Goal: Task Accomplishment & Management: Manage account settings

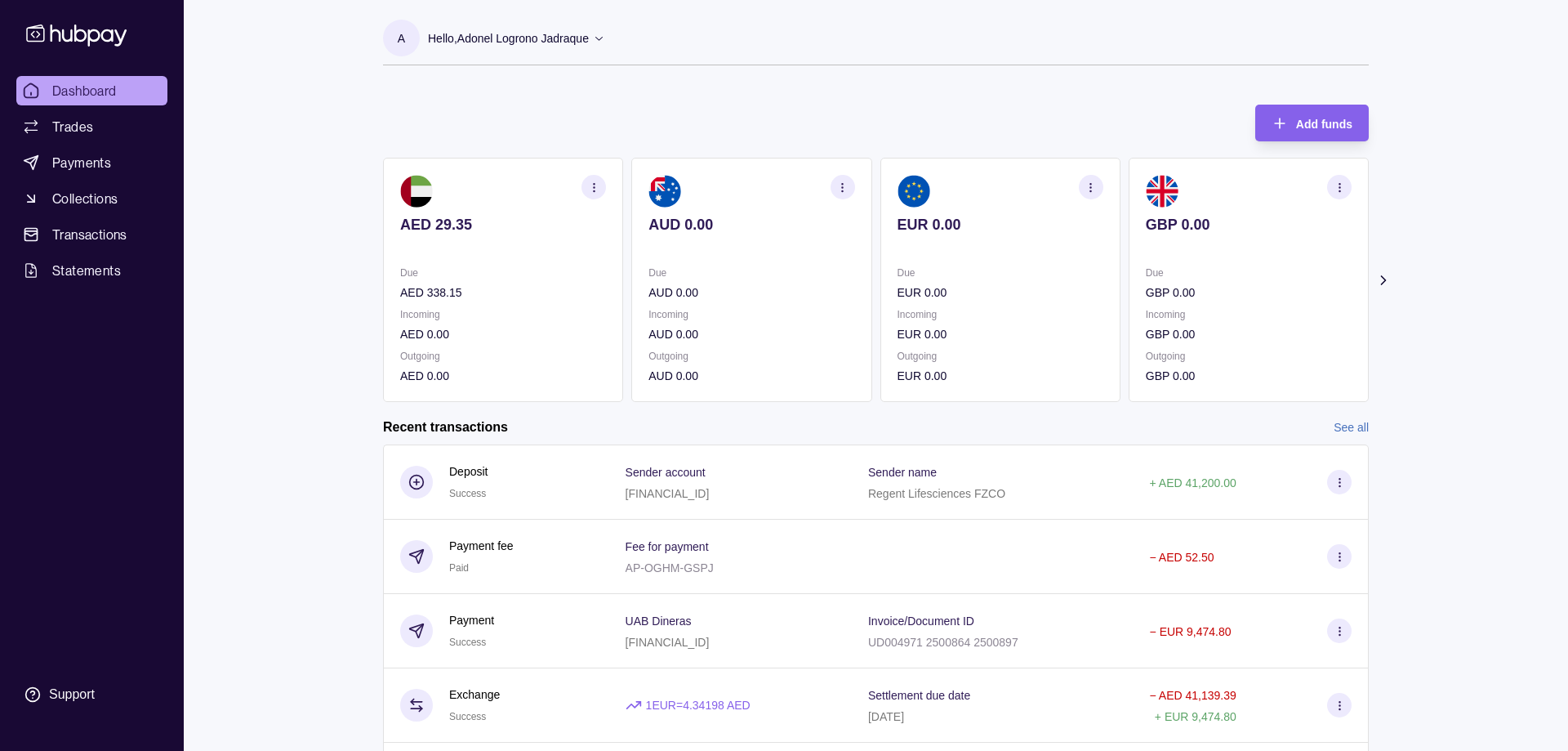
click at [1378, 275] on icon at bounding box center [1384, 281] width 17 height 17
click at [1386, 281] on icon at bounding box center [1383, 280] width 4 height 8
click at [1385, 282] on icon at bounding box center [1383, 280] width 4 height 8
click at [370, 281] on icon at bounding box center [370, 281] width 17 height 17
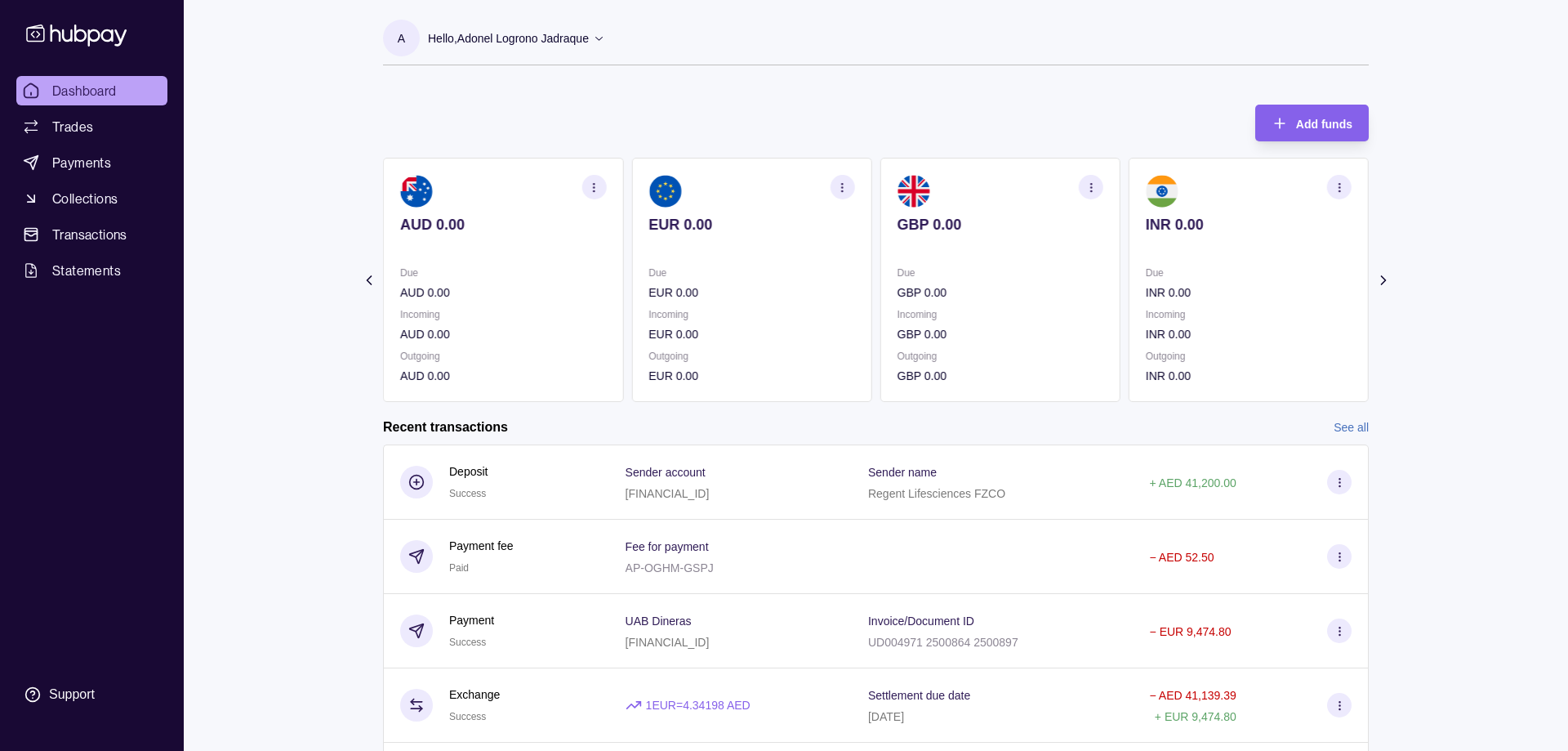
click at [370, 281] on icon at bounding box center [370, 281] width 17 height 17
click at [370, 281] on section "Add funds AED 29.35 Due AED 338.15 Incoming AED 0.00 Outgoing AED 0.00 AUD 0.00…" at bounding box center [876, 557] width 1051 height 938
click at [1385, 279] on icon at bounding box center [1383, 280] width 4 height 8
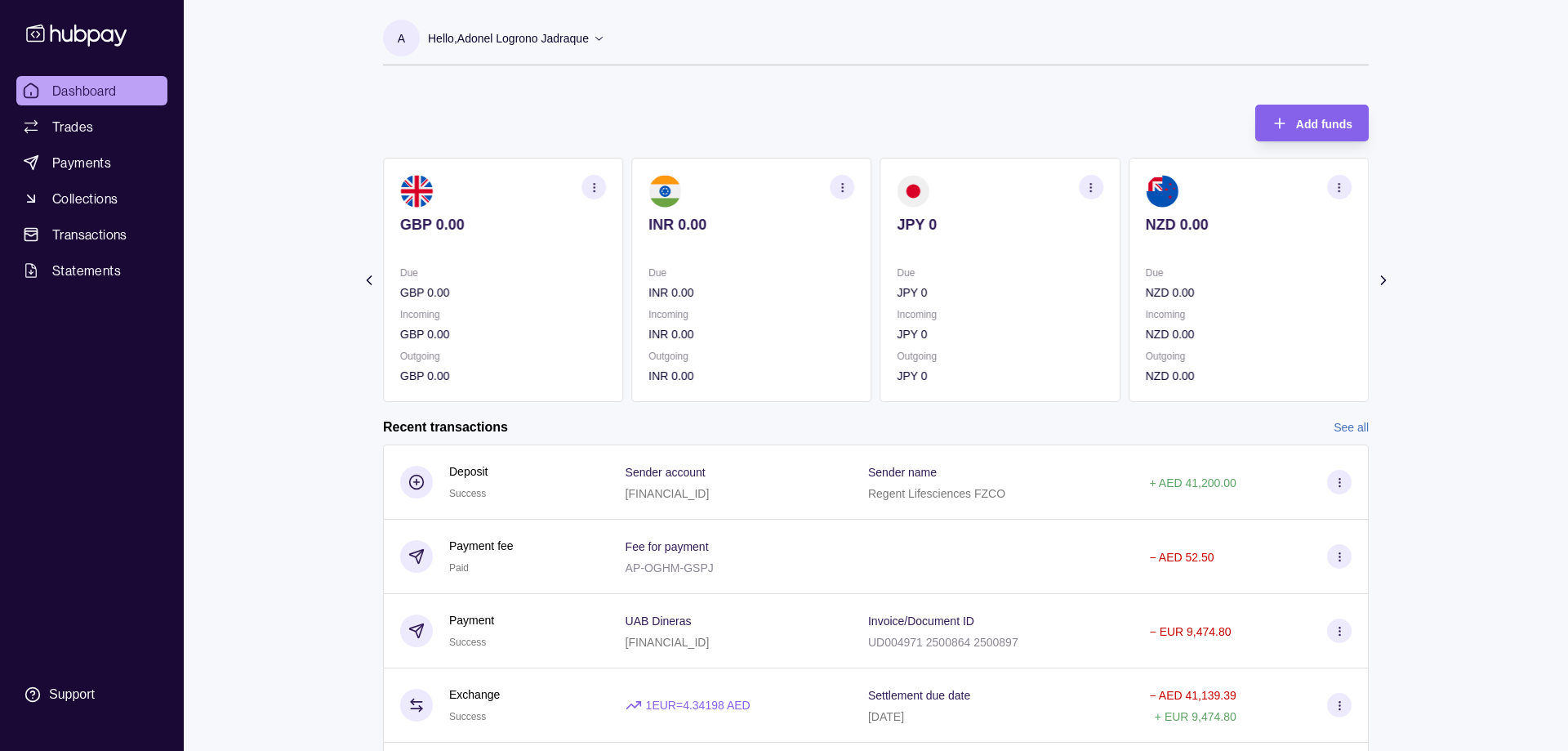
click at [1385, 279] on icon at bounding box center [1383, 280] width 4 height 8
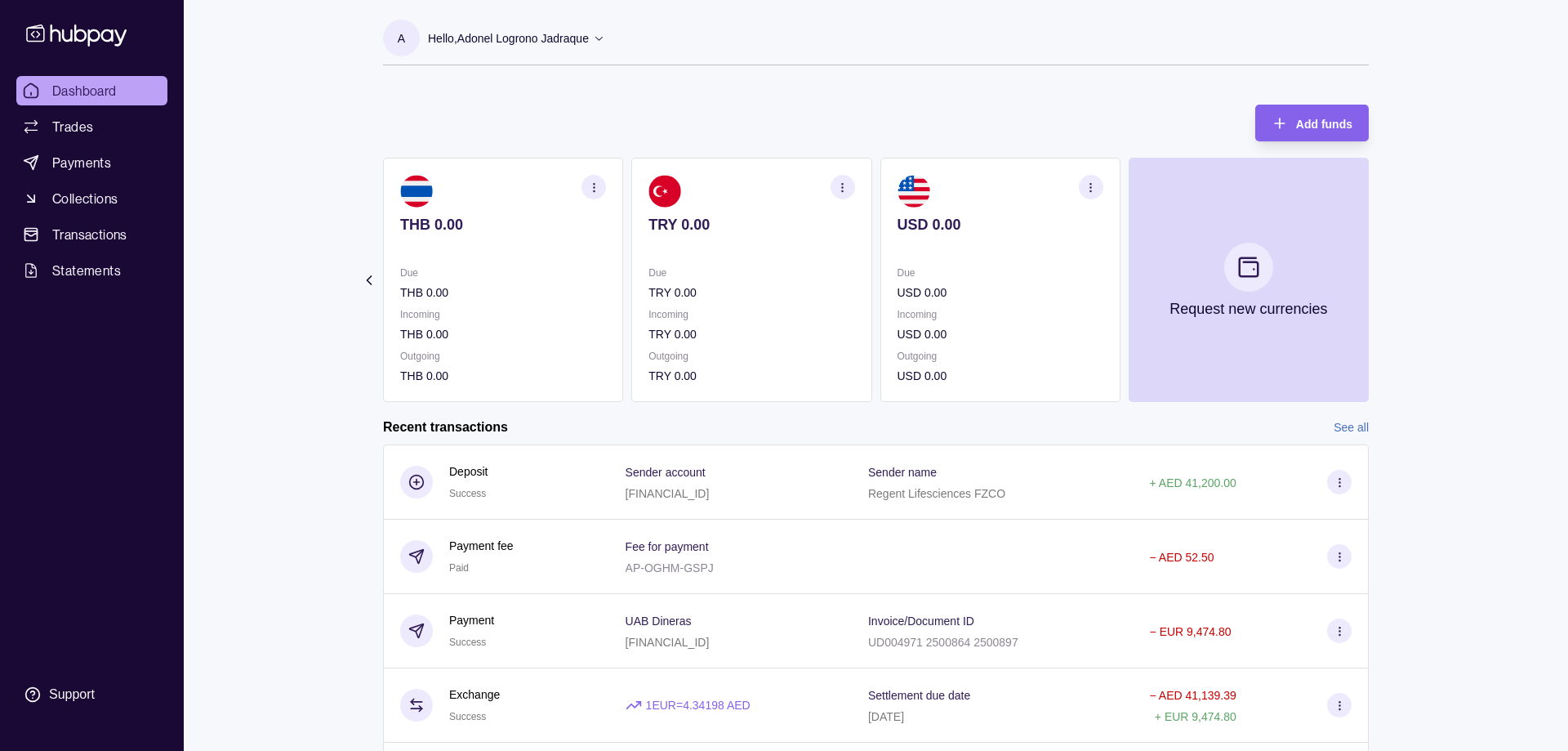
click at [1385, 279] on section "Add funds AED 29.35 Due AED 338.15 Incoming AED 0.00 Outgoing AED 0.00 AUD 0.00…" at bounding box center [876, 557] width 1051 height 938
click at [92, 92] on span "Dashboard" at bounding box center [84, 90] width 64 height 19
click at [370, 286] on icon at bounding box center [370, 281] width 17 height 17
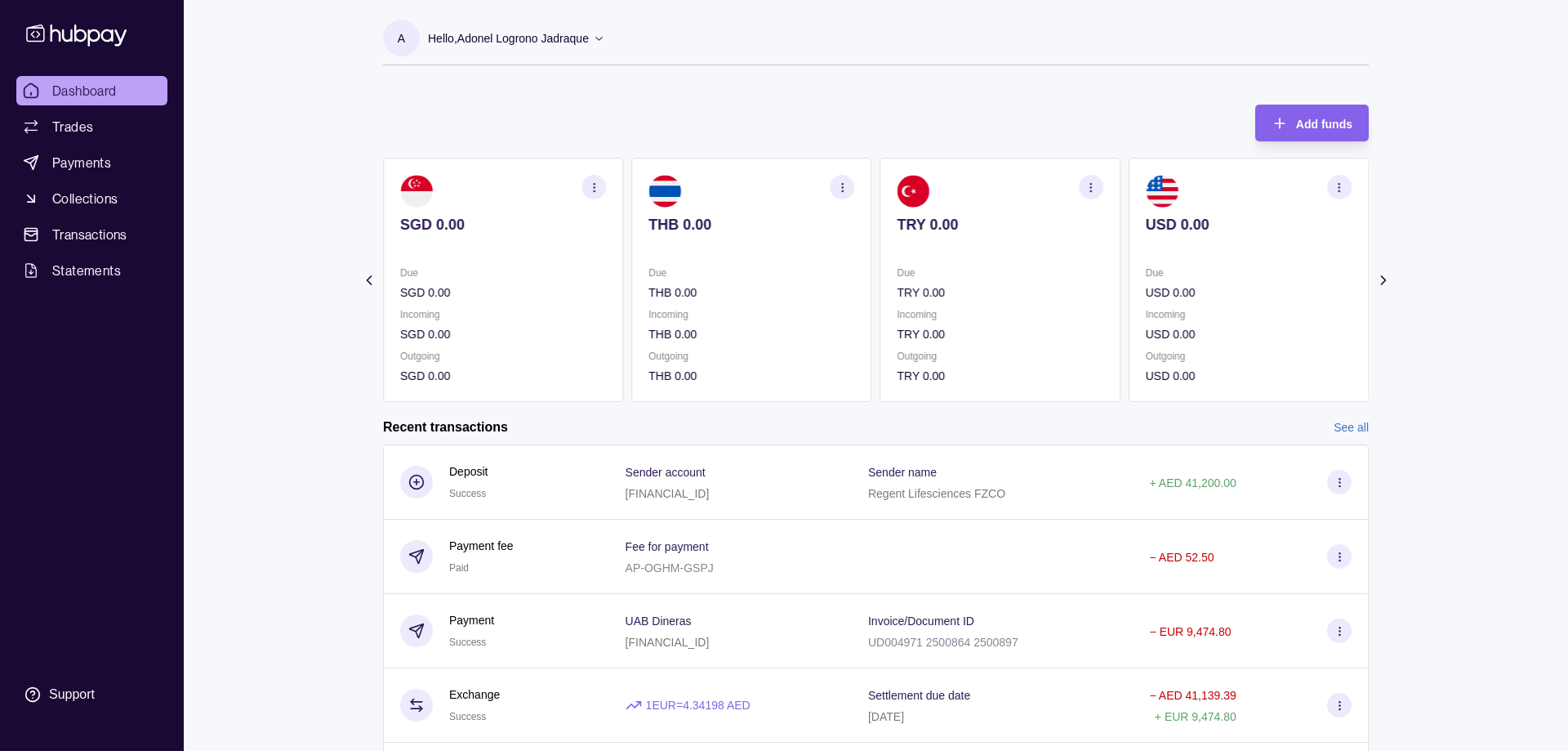
click at [370, 283] on icon at bounding box center [369, 280] width 4 height 8
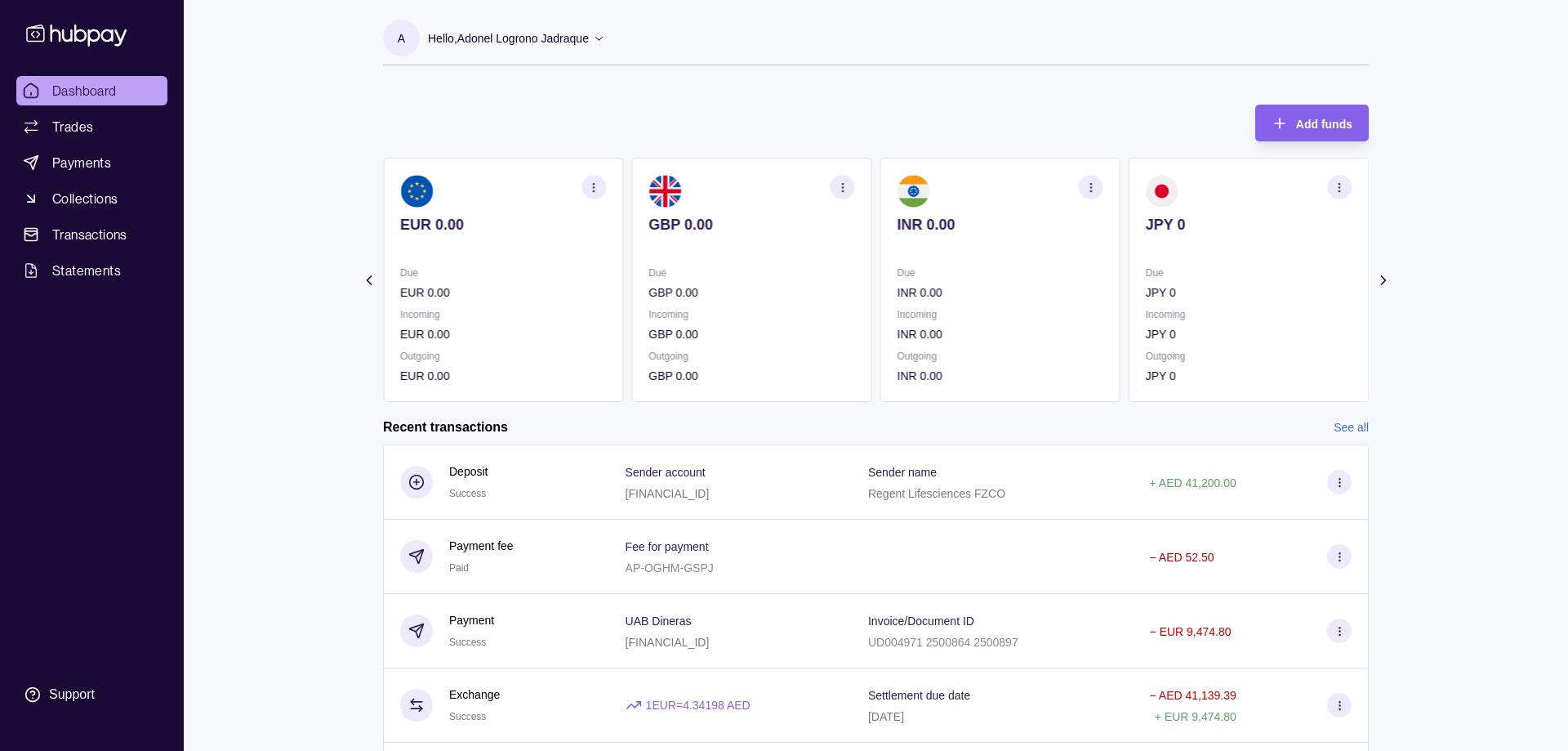
click at [370, 282] on icon at bounding box center [369, 280] width 4 height 8
click at [370, 282] on section "Add funds AED 29.35 Due AED 338.15 Incoming AED 0.00 Outgoing AED 0.00 AUD 0.00…" at bounding box center [876, 557] width 1051 height 938
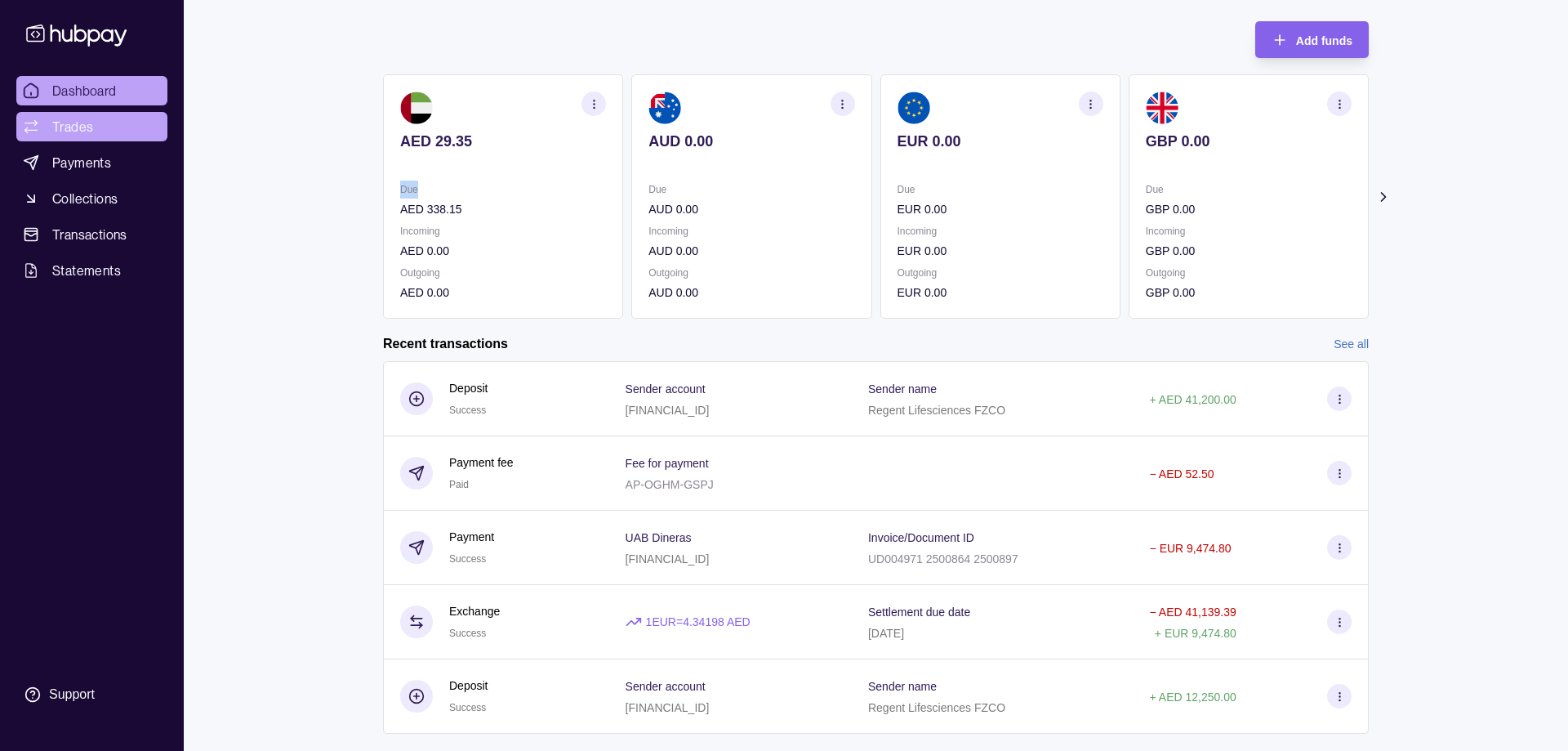
click at [87, 127] on span "Trades" at bounding box center [72, 126] width 41 height 19
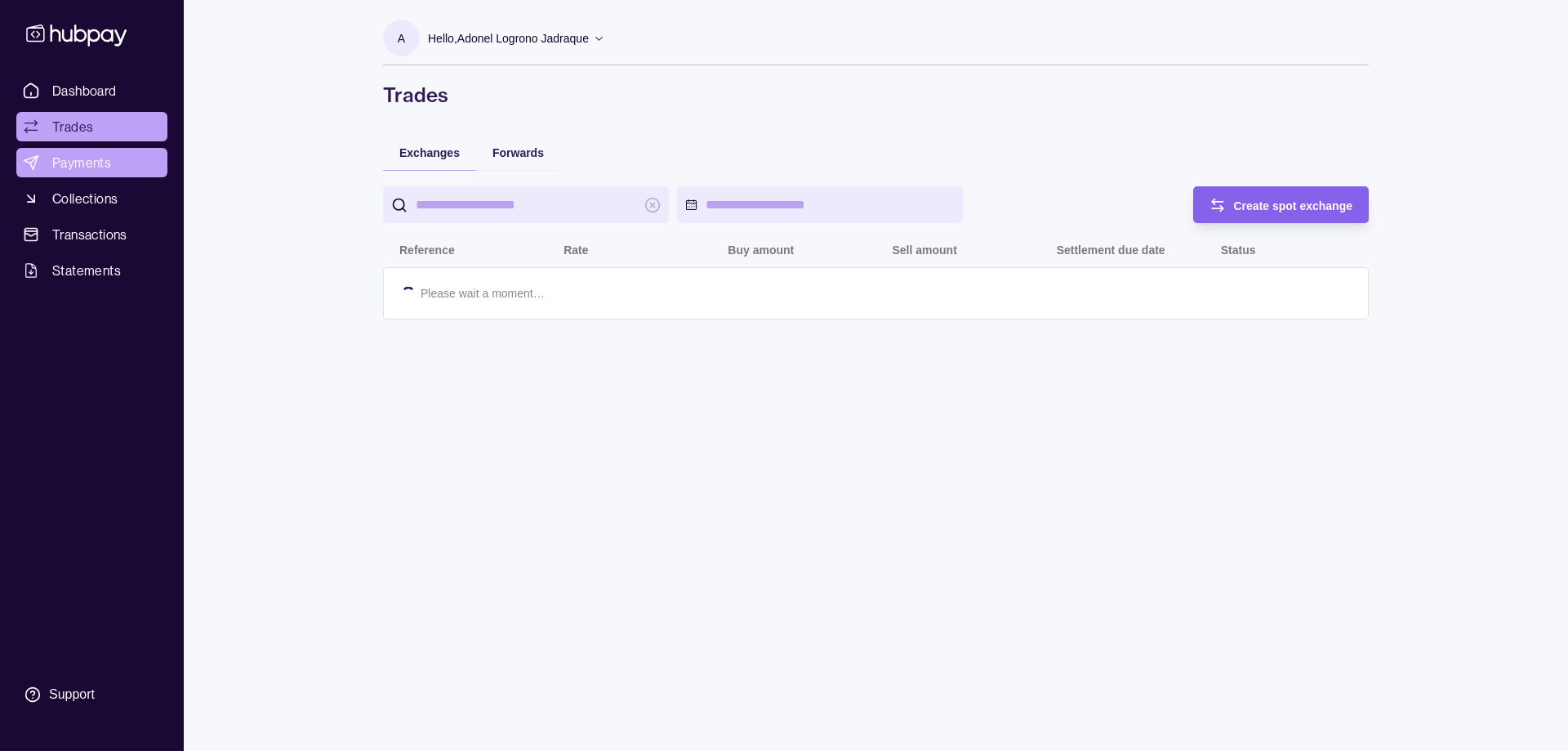
click at [84, 164] on span "Payments" at bounding box center [82, 162] width 59 height 19
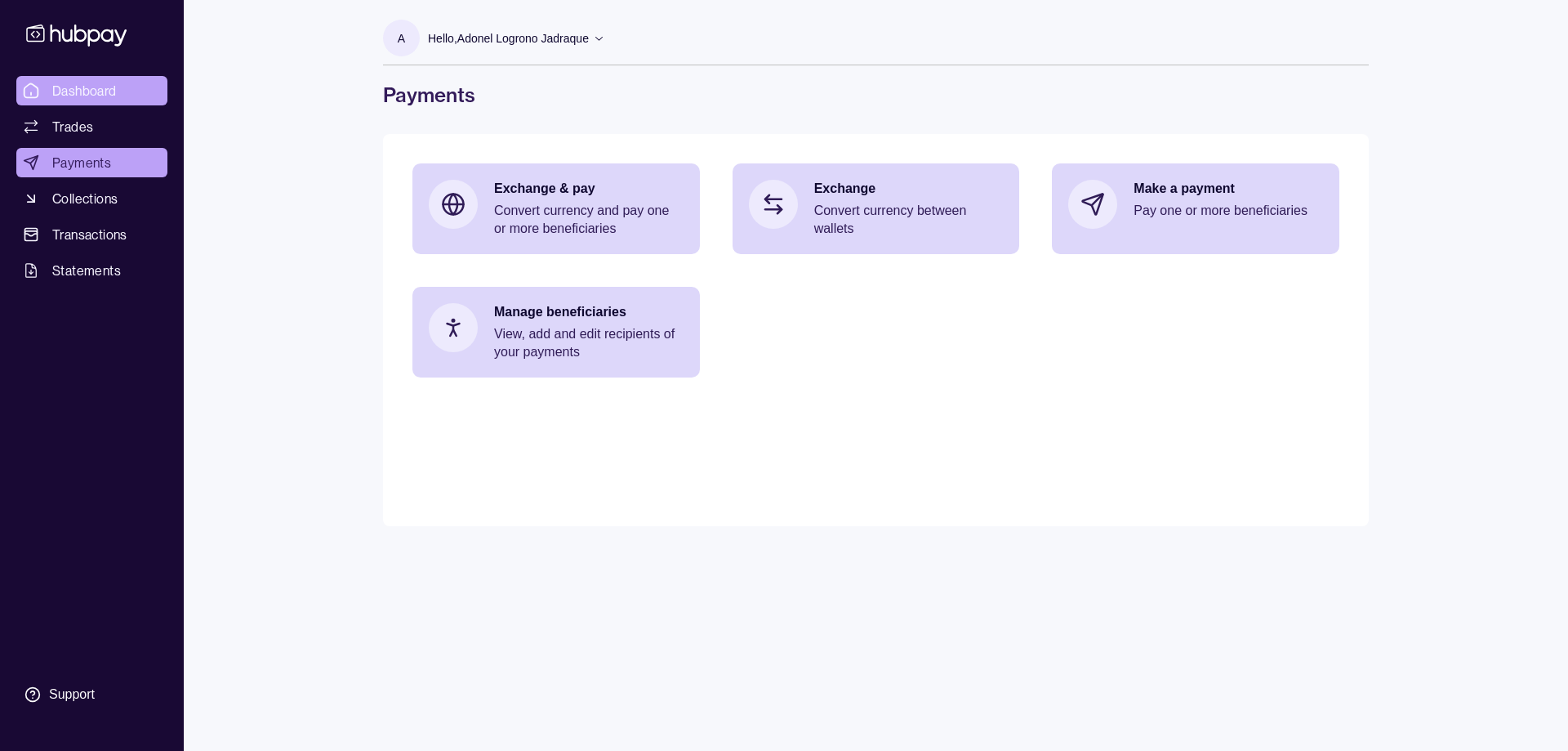
click at [100, 92] on span "Dashboard" at bounding box center [84, 90] width 64 height 19
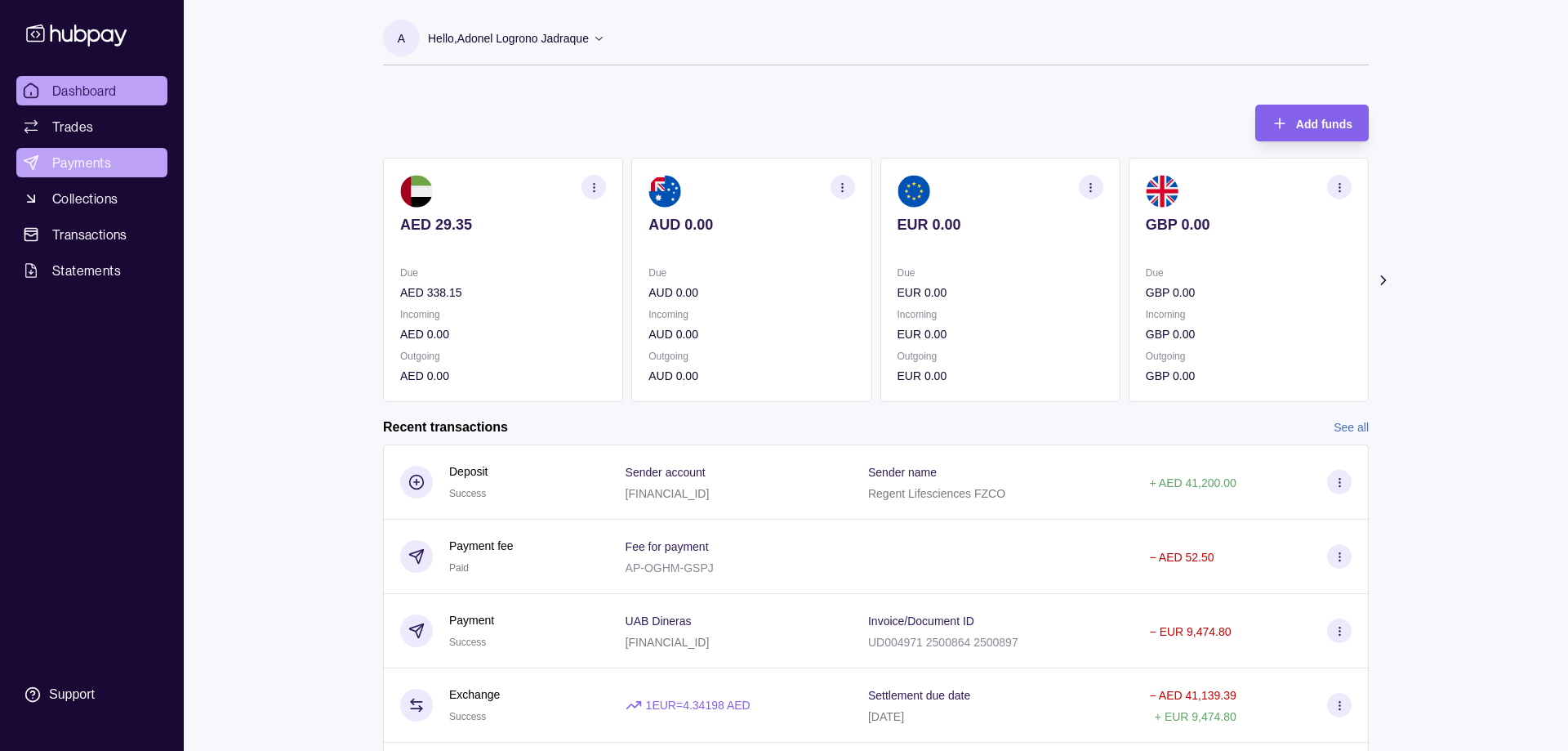
click at [73, 165] on span "Payments" at bounding box center [82, 162] width 59 height 19
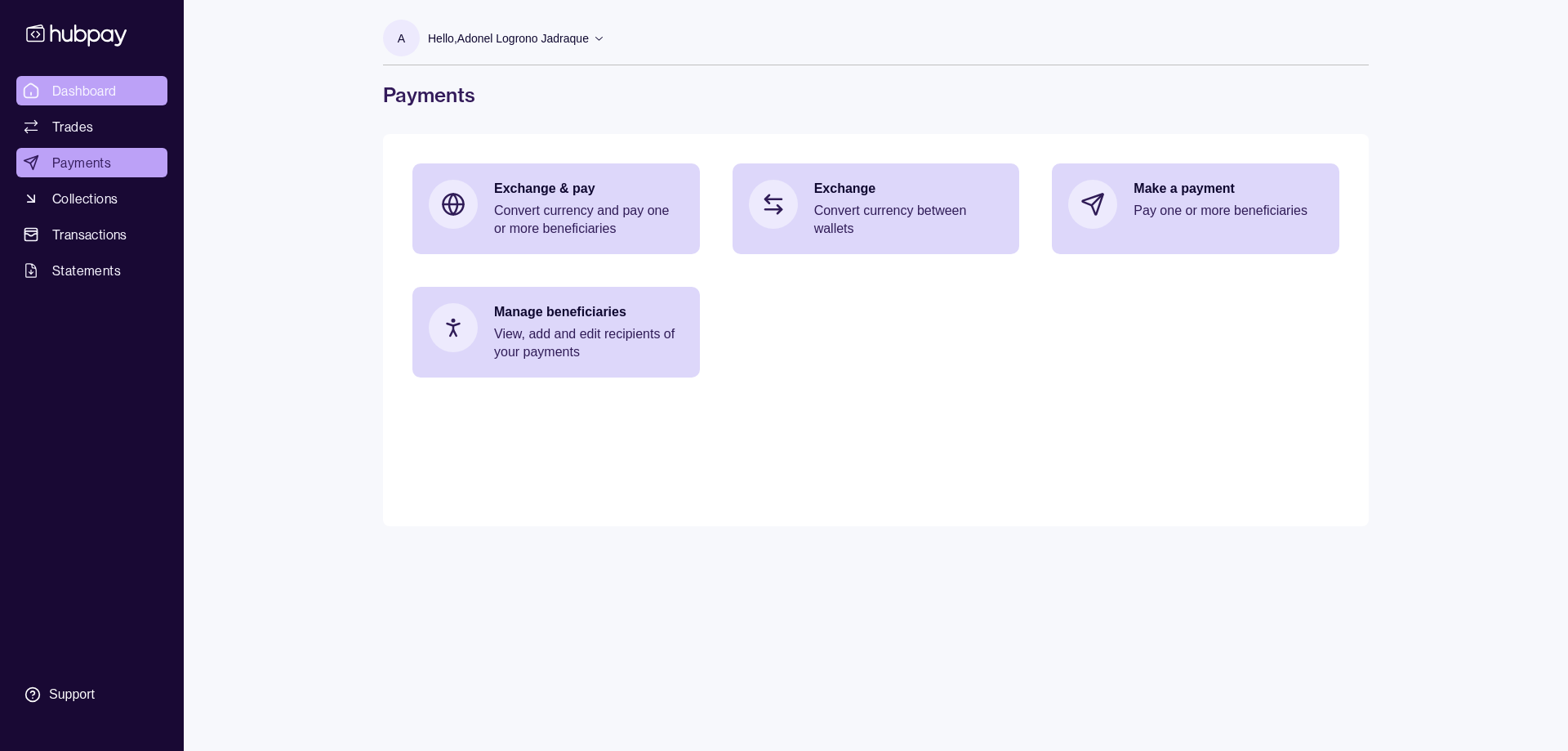
click at [87, 88] on span "Dashboard" at bounding box center [84, 90] width 64 height 19
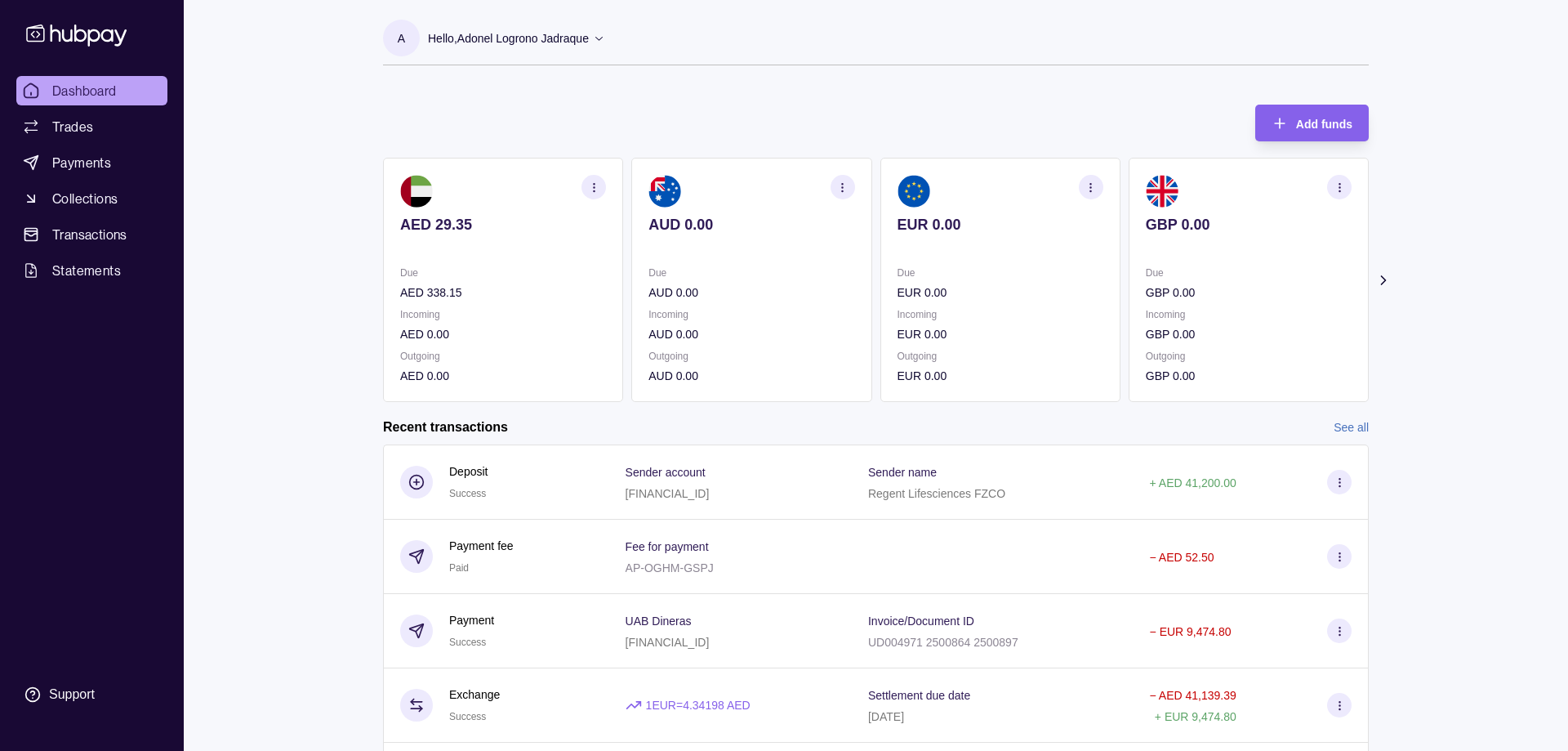
click at [570, 37] on p "Hello, Adonel Logrono Jadraque" at bounding box center [508, 39] width 160 height 18
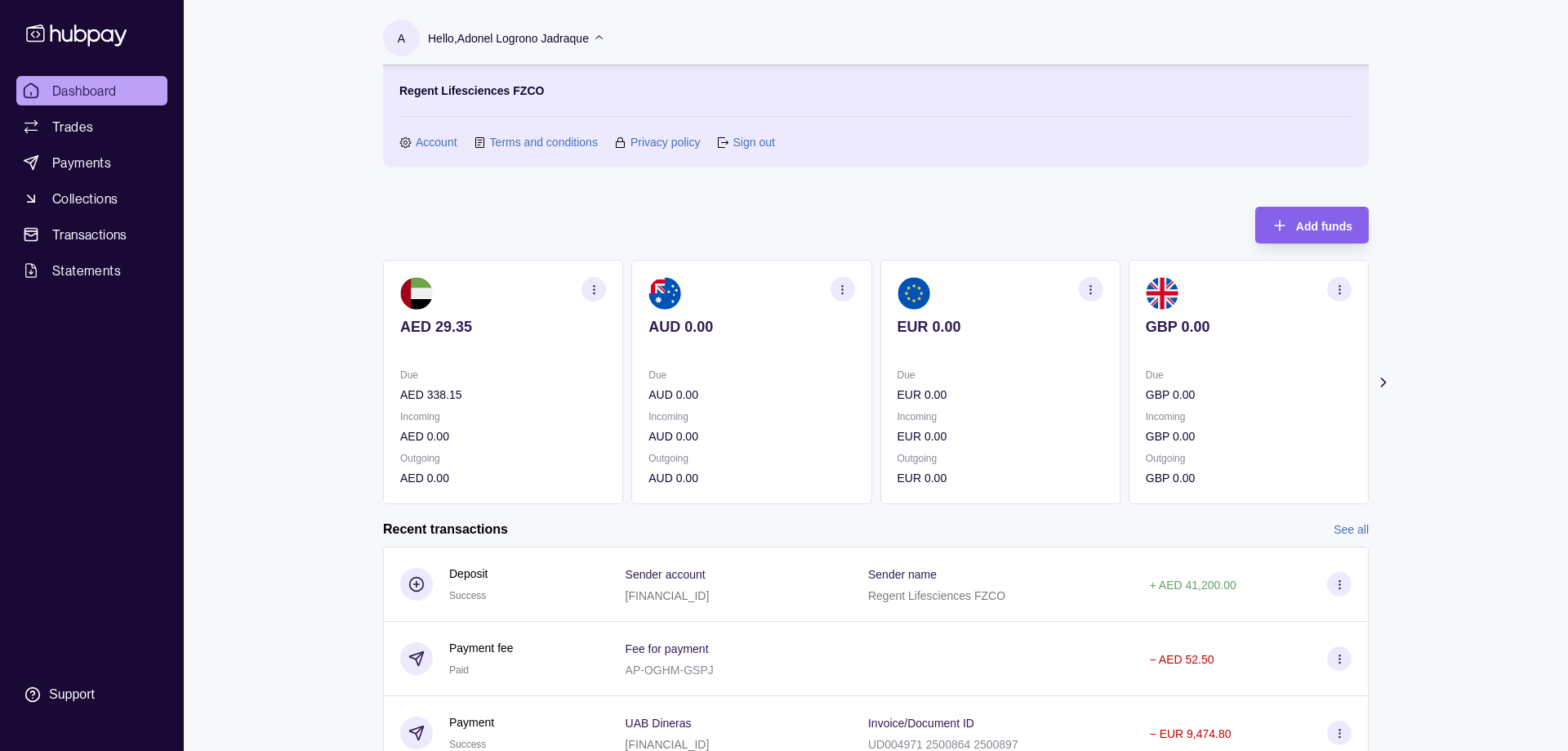
click at [745, 146] on link "Sign out" at bounding box center [753, 142] width 41 height 18
